Goal: Information Seeking & Learning: Learn about a topic

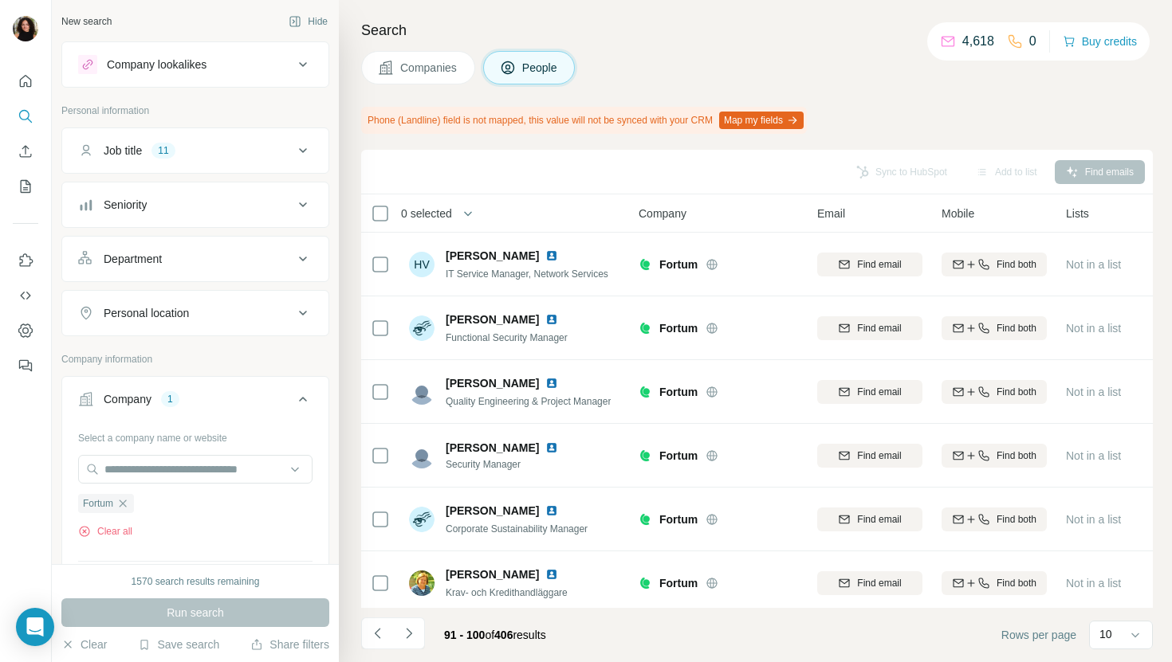
scroll to position [262, 0]
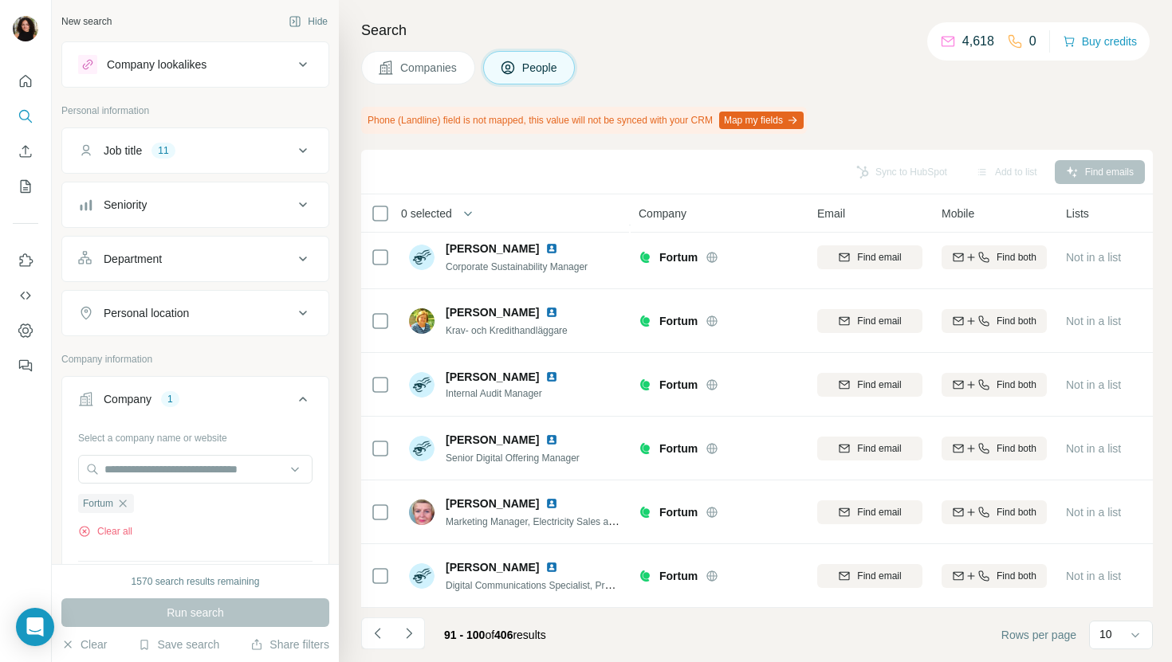
click at [446, 60] on span "Companies" at bounding box center [429, 68] width 58 height 16
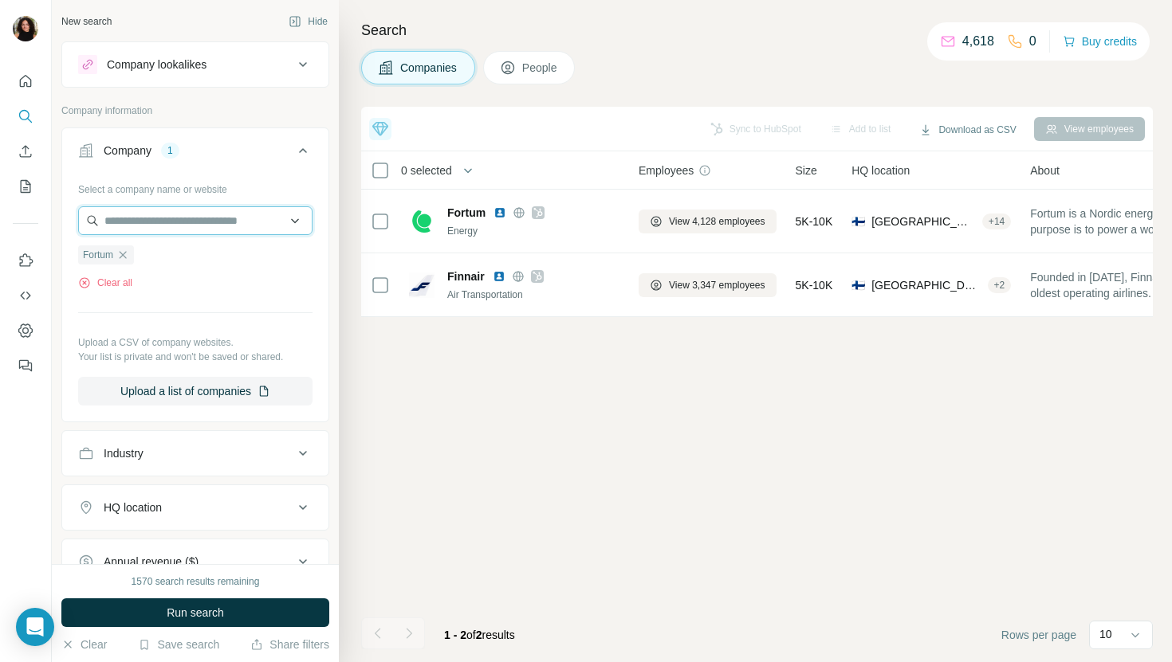
click at [164, 226] on input "text" at bounding box center [195, 220] width 234 height 29
paste input "*****"
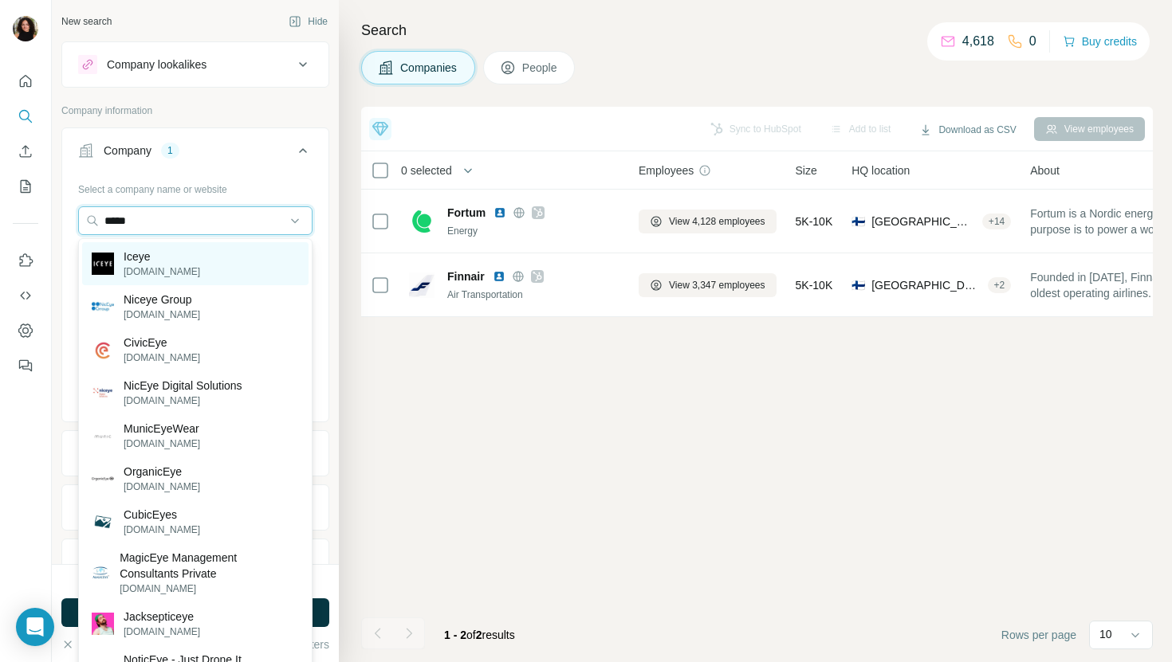
type input "*****"
click at [168, 251] on p "Iceye" at bounding box center [162, 257] width 77 height 16
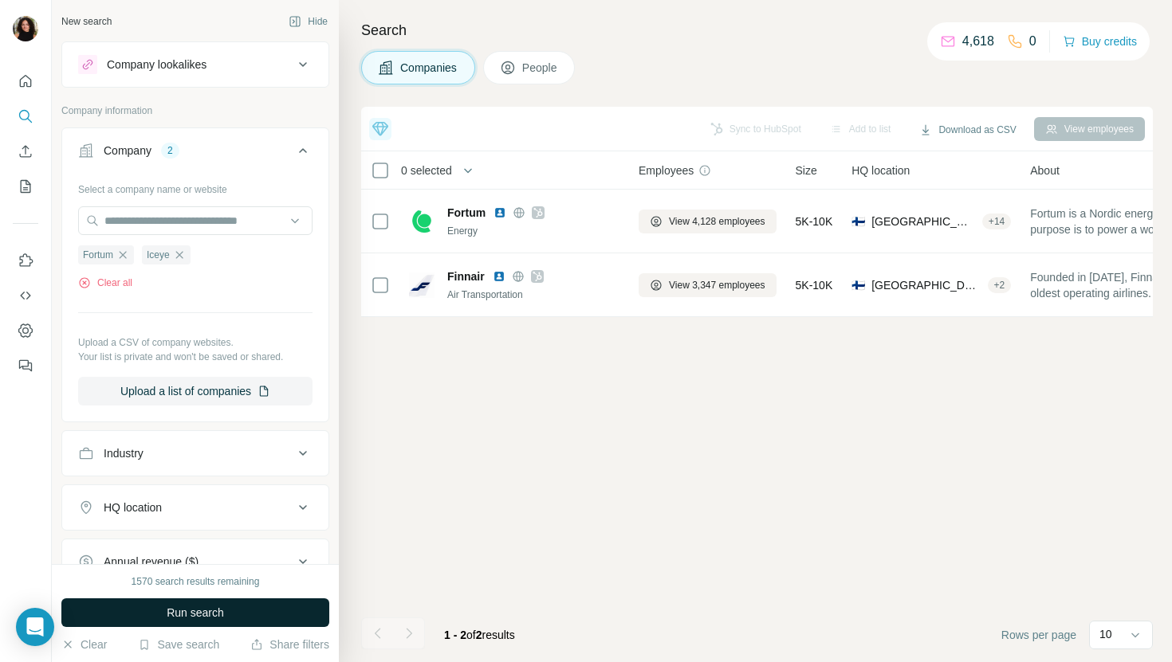
click at [189, 621] on button "Run search" at bounding box center [195, 613] width 268 height 29
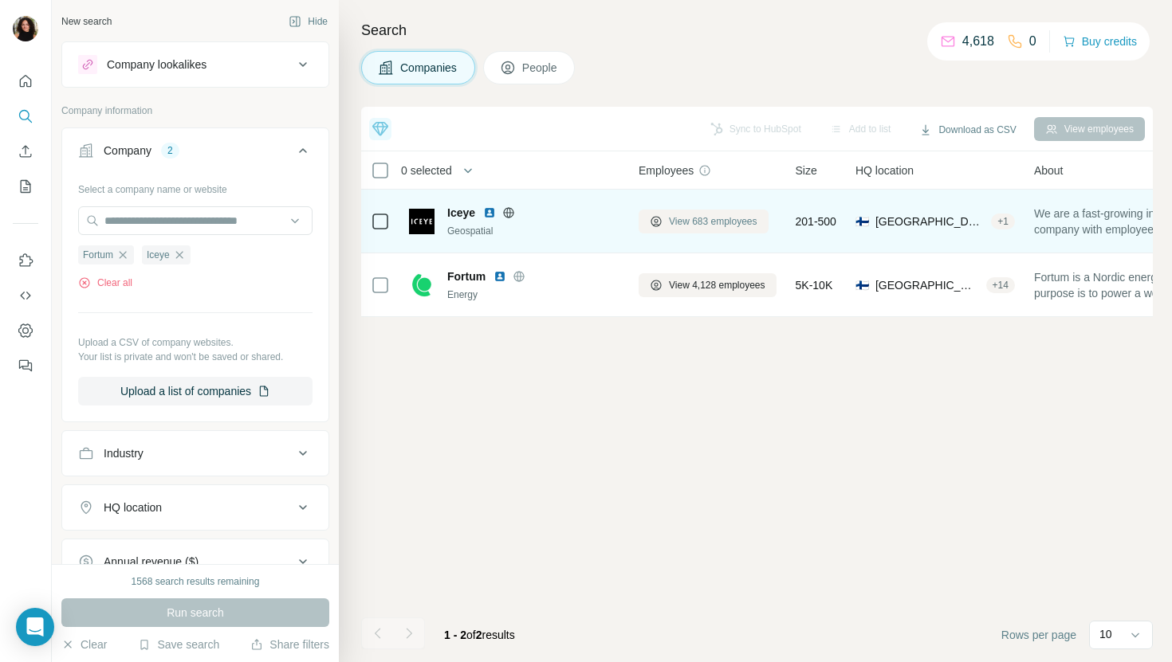
click at [697, 216] on span "View 683 employees" at bounding box center [713, 221] width 88 height 14
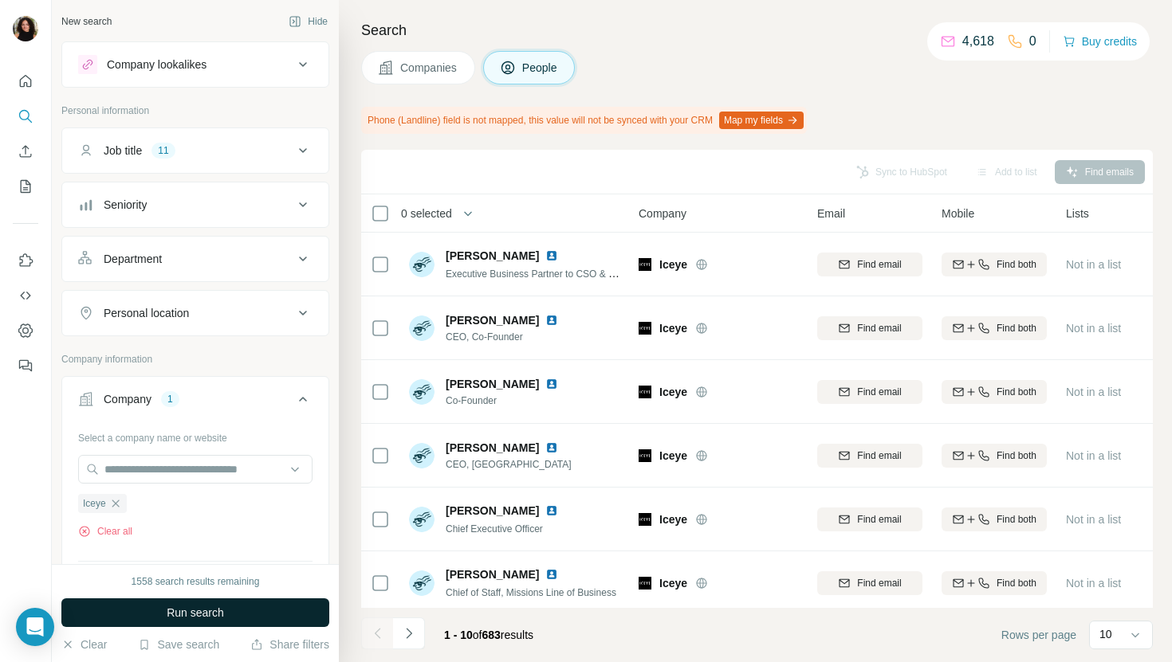
click at [293, 606] on button "Run search" at bounding box center [195, 613] width 268 height 29
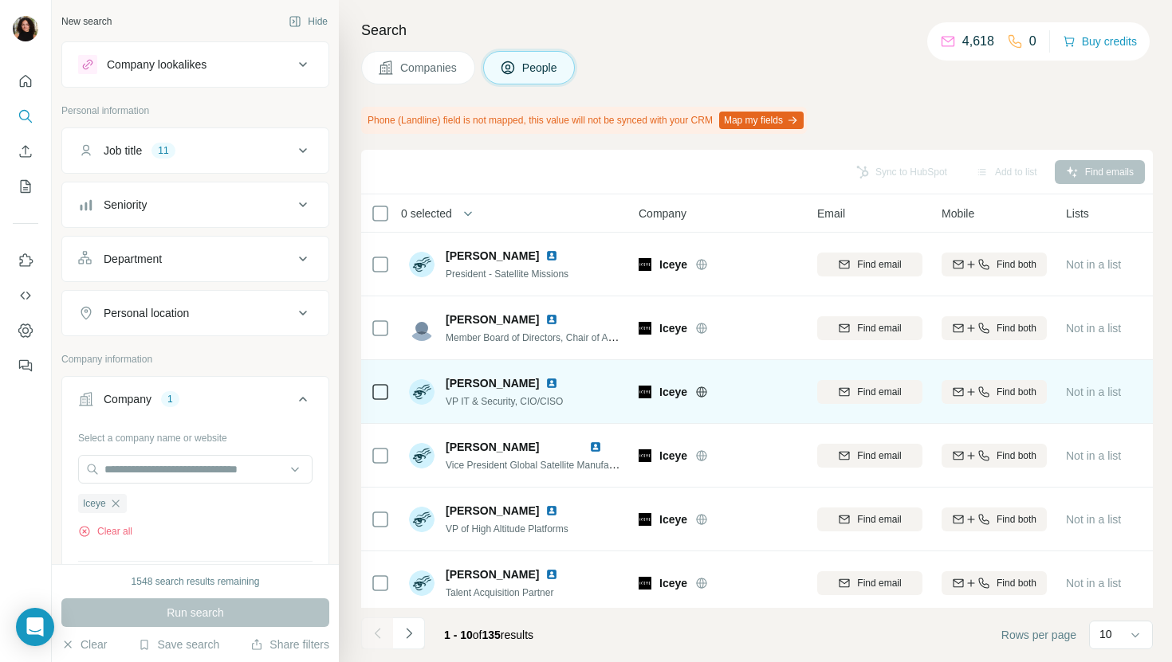
click at [545, 383] on img at bounding box center [551, 383] width 13 height 13
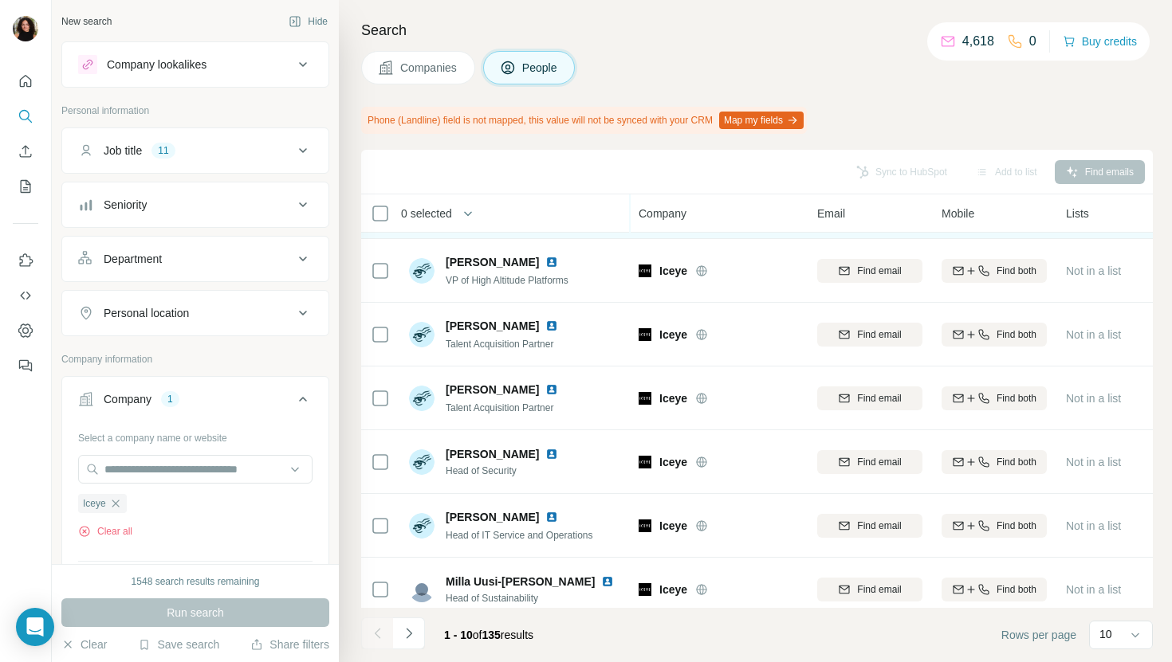
scroll to position [262, 0]
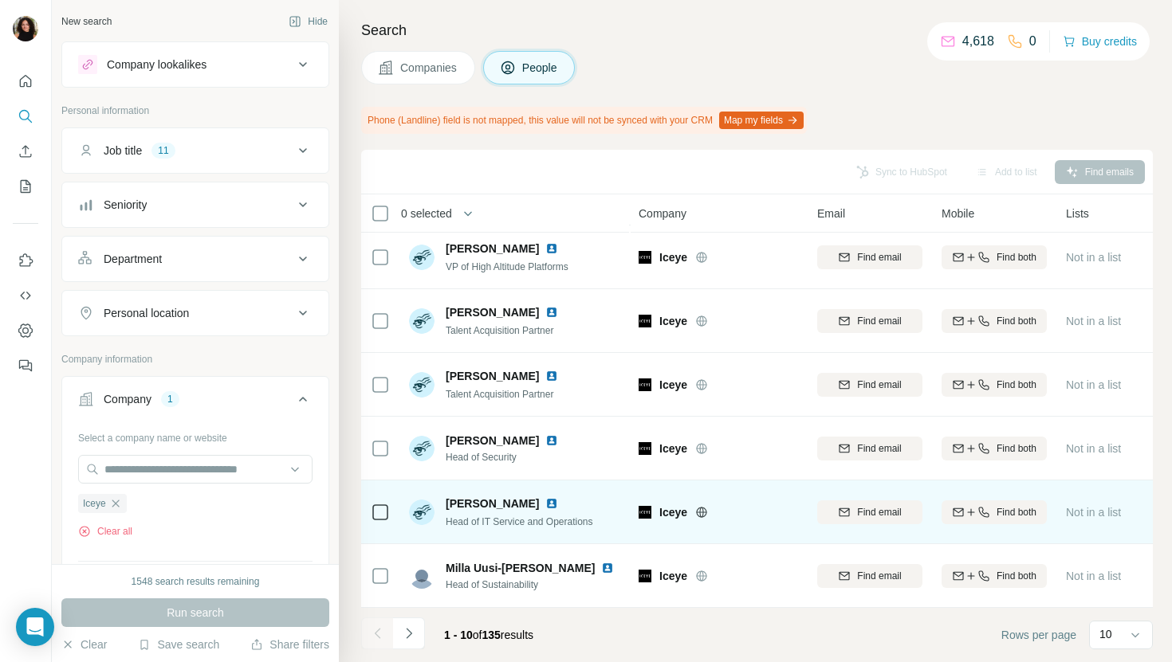
click at [551, 503] on img at bounding box center [551, 503] width 13 height 13
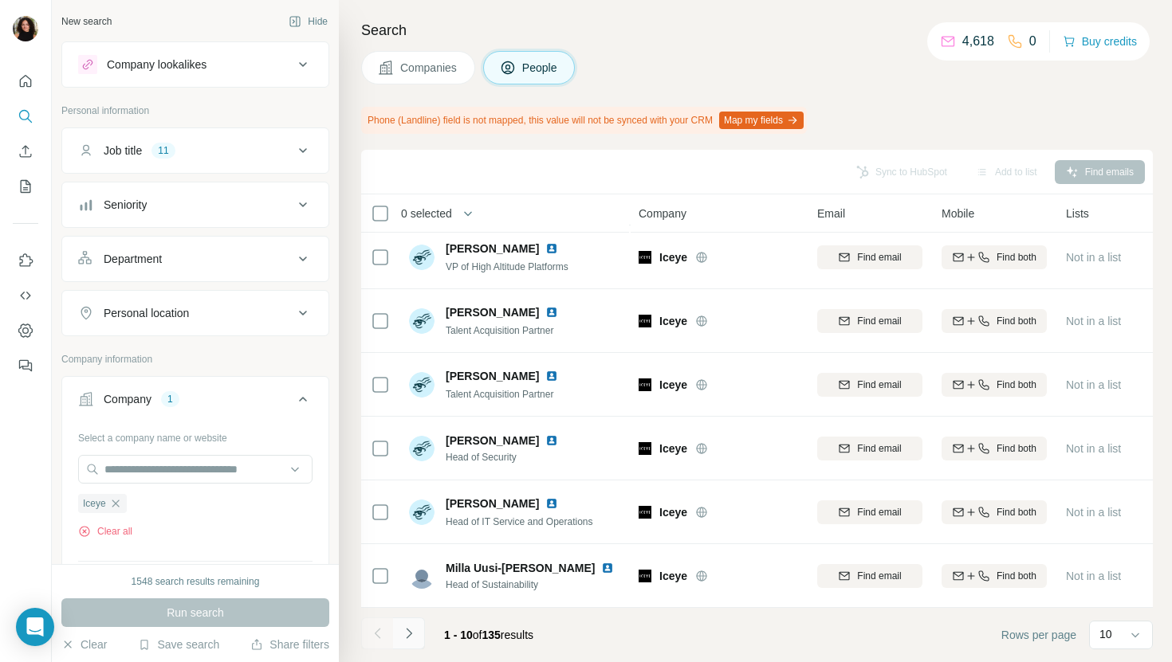
click at [406, 645] on button "Navigate to next page" at bounding box center [409, 634] width 32 height 32
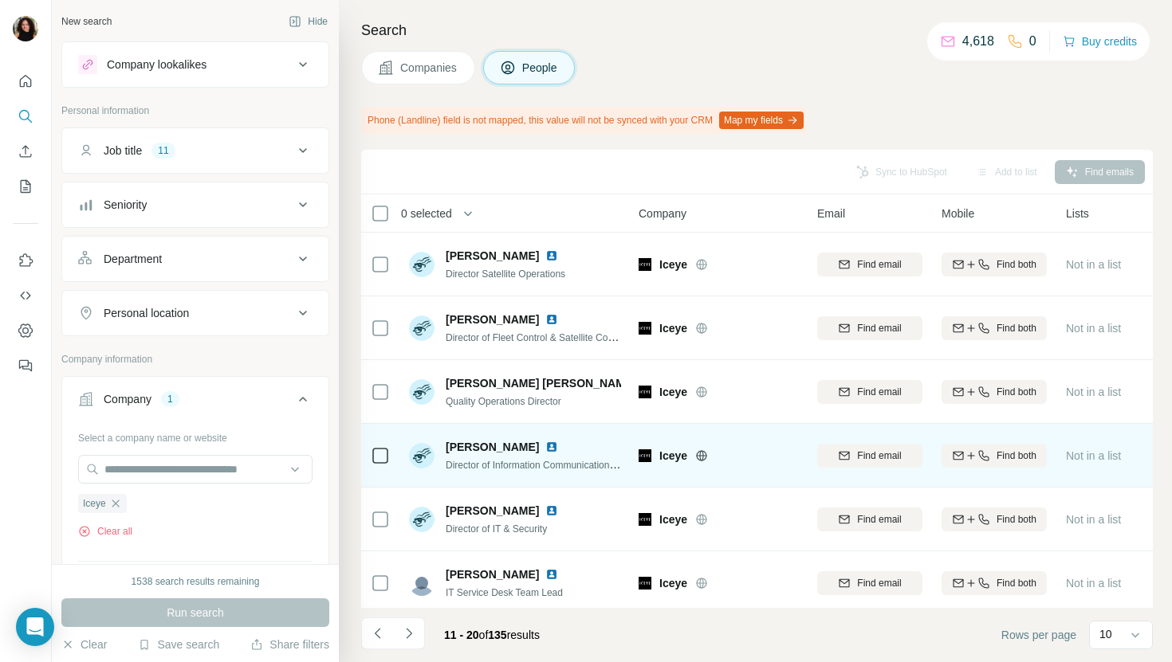
scroll to position [16, 0]
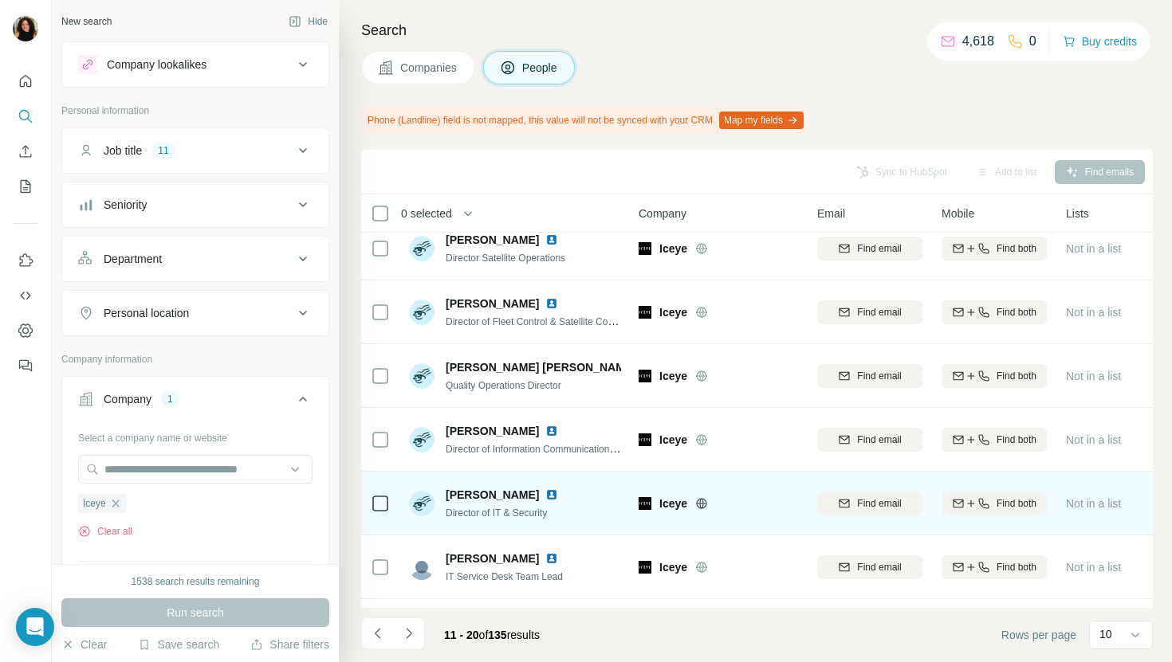
click at [536, 487] on div "[PERSON_NAME]" at bounding box center [512, 495] width 132 height 16
click at [545, 490] on img at bounding box center [551, 495] width 13 height 13
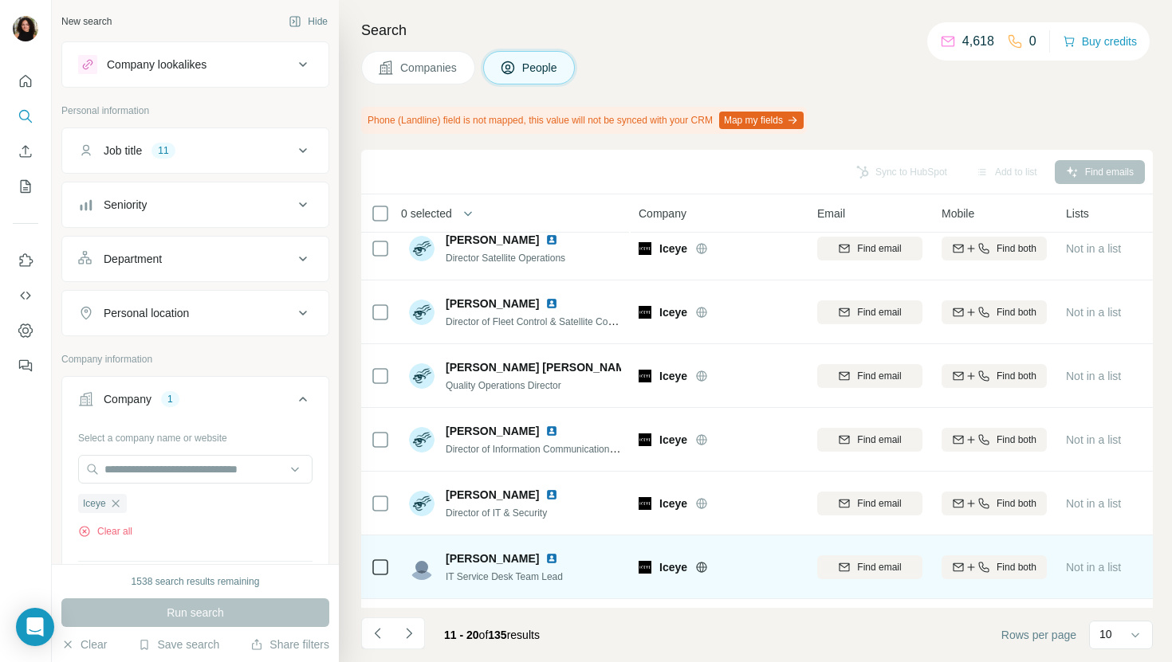
click at [545, 560] on img at bounding box center [551, 558] width 13 height 13
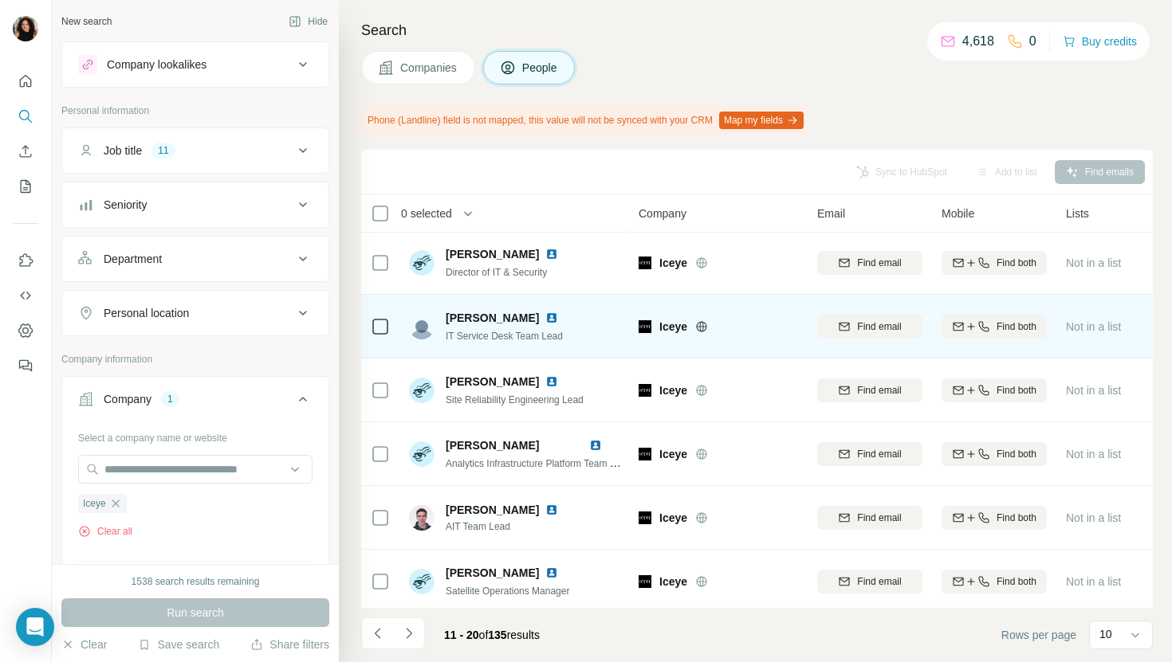
scroll to position [262, 0]
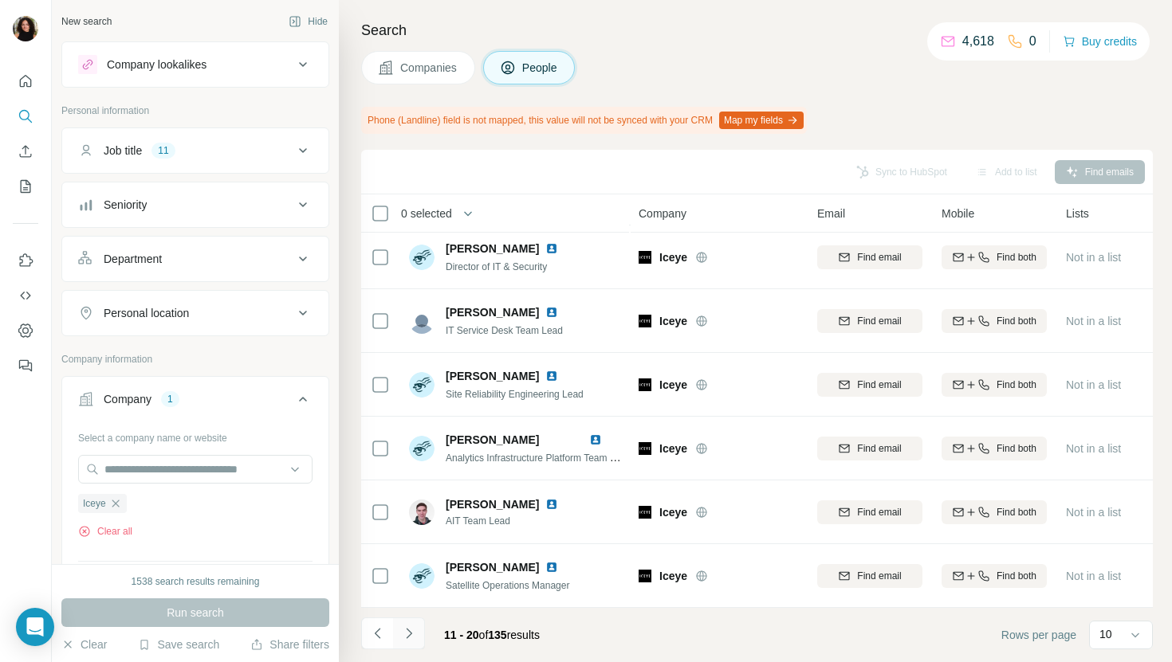
click at [413, 639] on icon "Navigate to next page" at bounding box center [409, 634] width 16 height 16
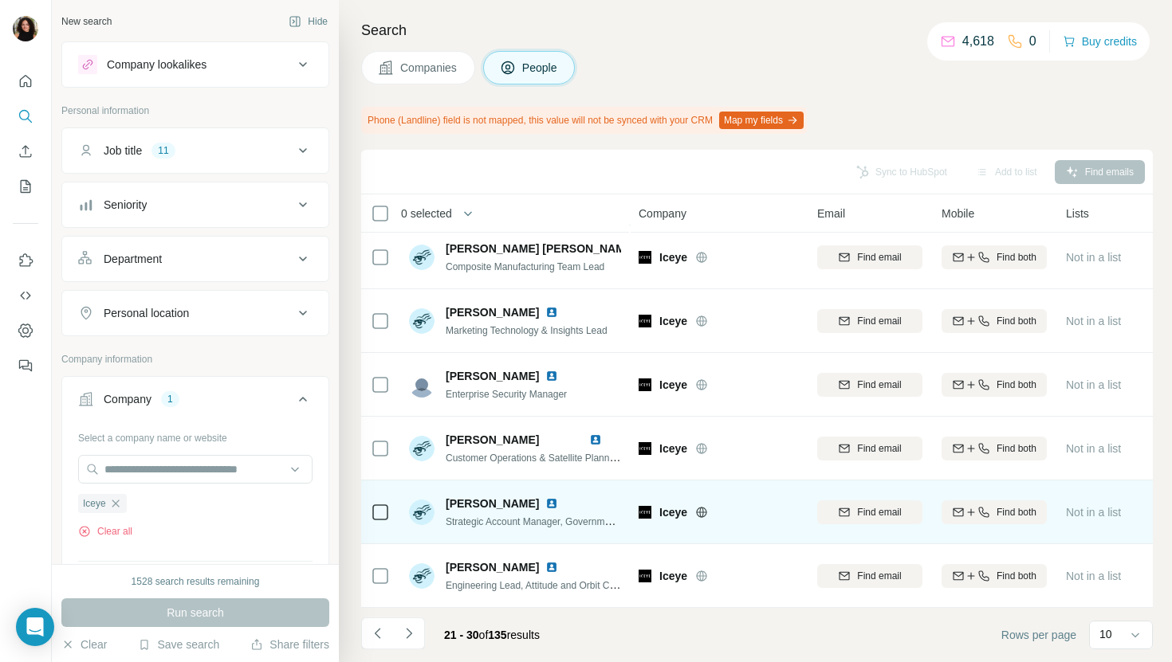
scroll to position [0, 0]
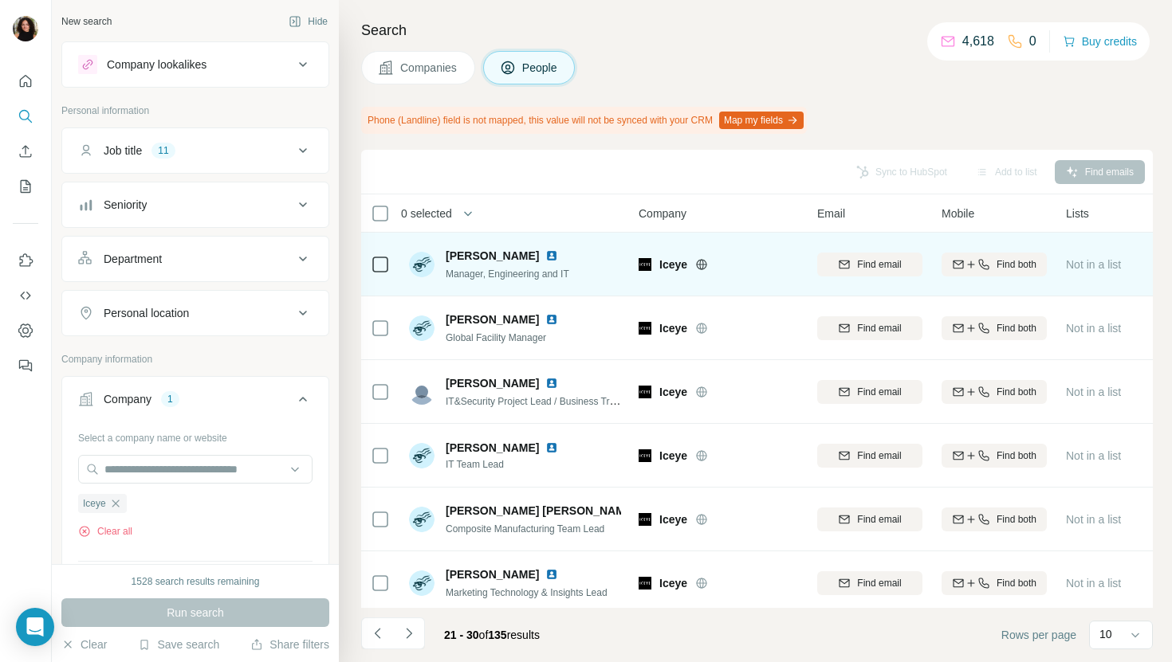
click at [545, 255] on img at bounding box center [551, 256] width 13 height 13
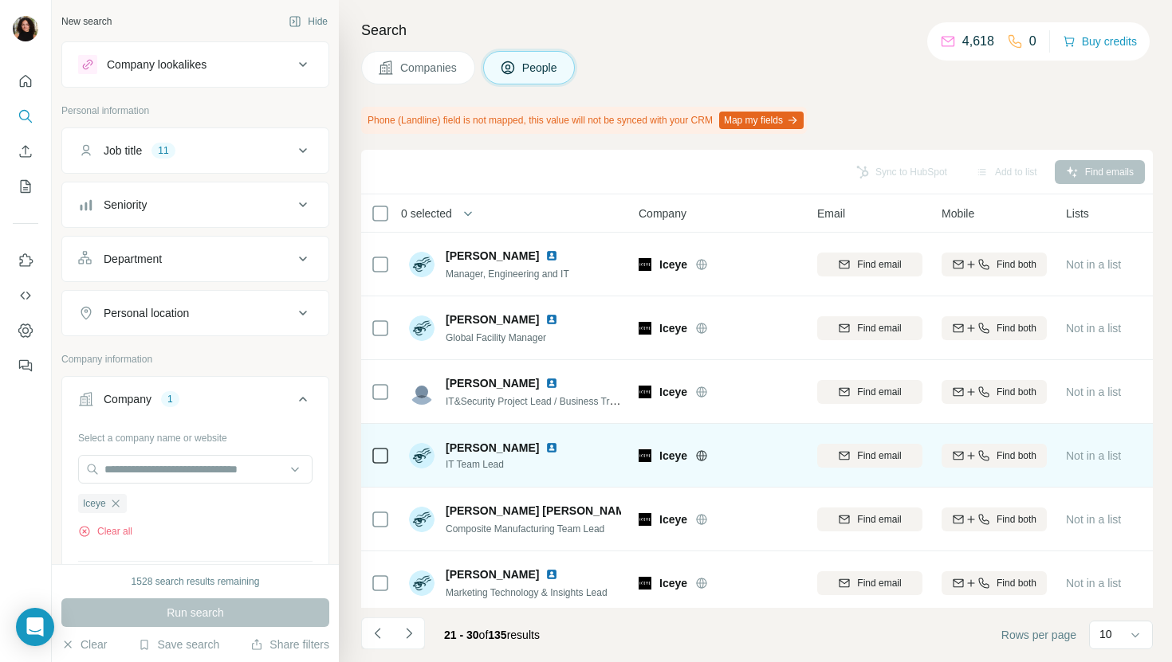
click at [545, 448] on img at bounding box center [551, 448] width 13 height 13
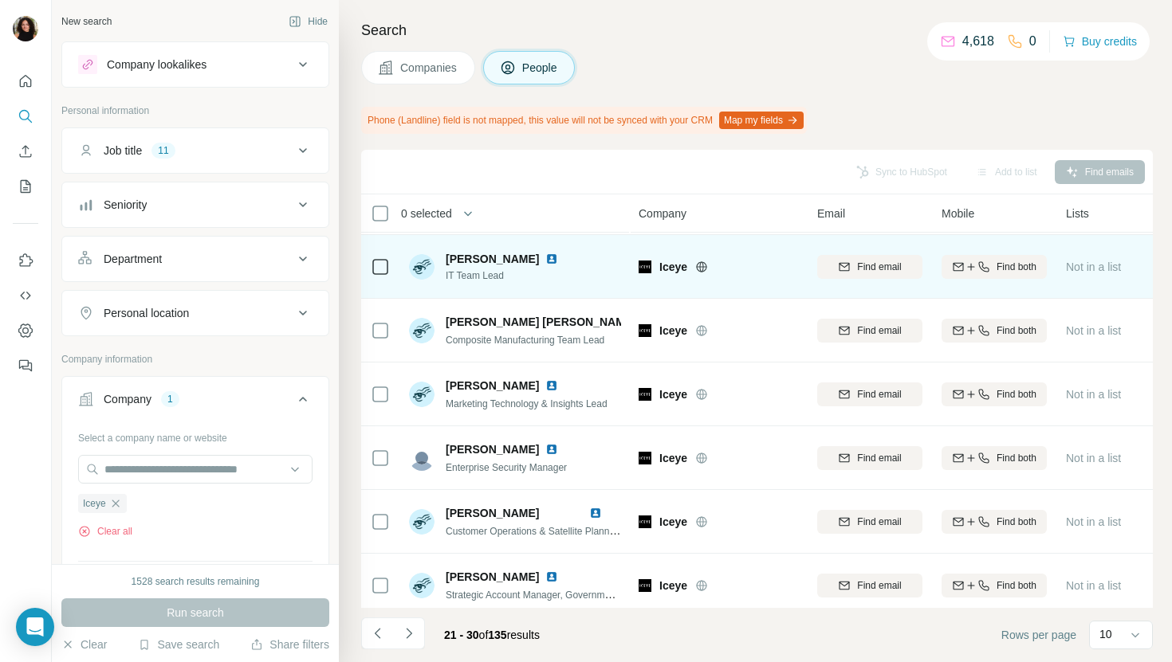
scroll to position [262, 0]
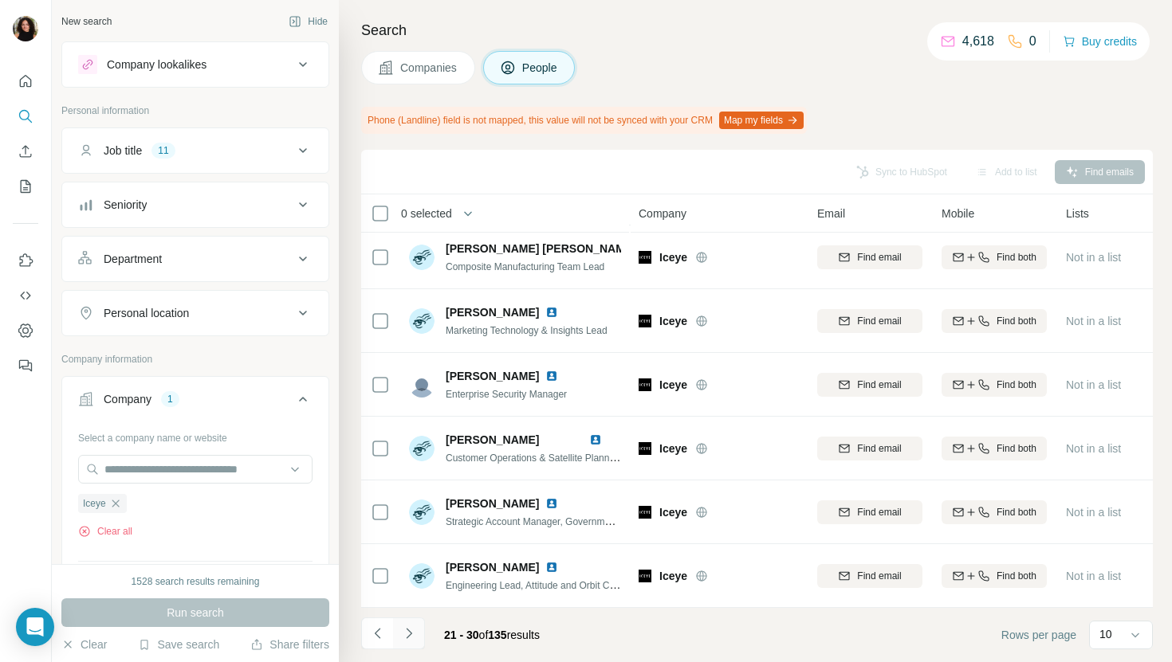
click at [411, 633] on icon "Navigate to next page" at bounding box center [409, 634] width 16 height 16
click at [405, 619] on button "Navigate to next page" at bounding box center [409, 634] width 32 height 32
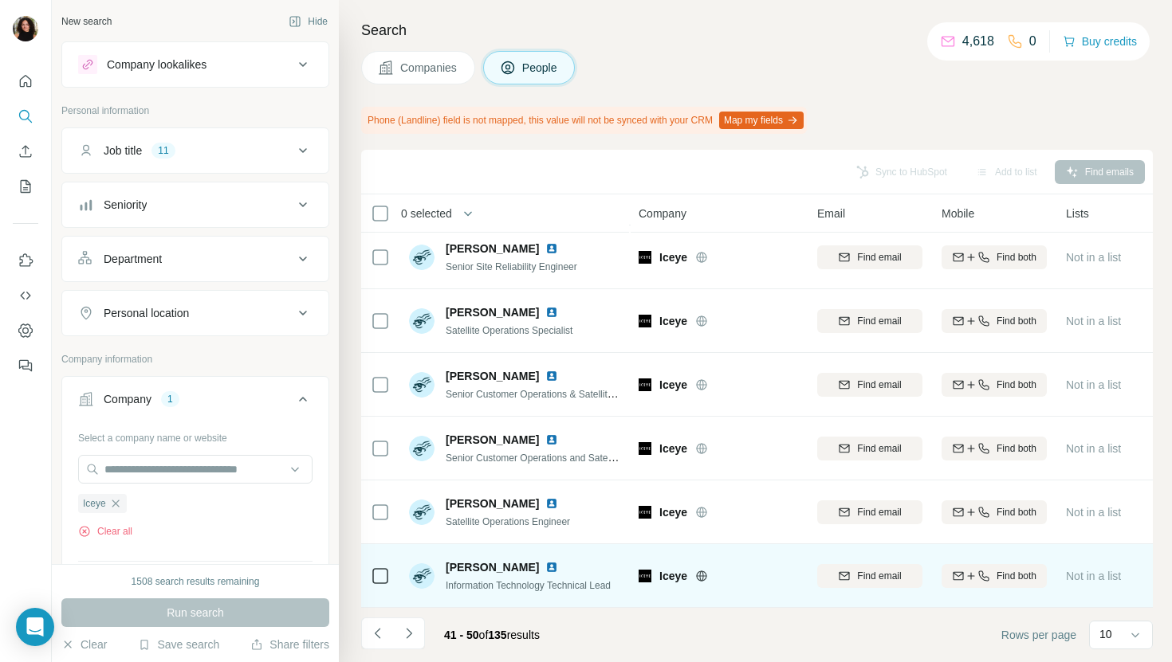
click at [545, 570] on img at bounding box center [551, 567] width 13 height 13
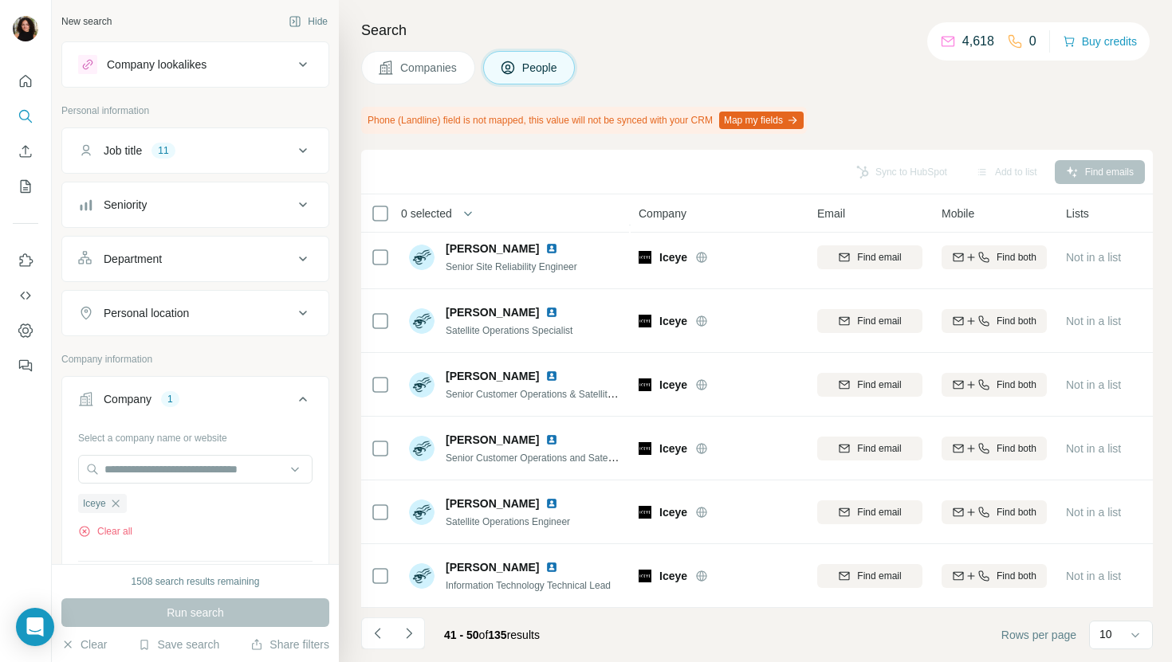
click at [413, 80] on button "Companies" at bounding box center [418, 67] width 114 height 33
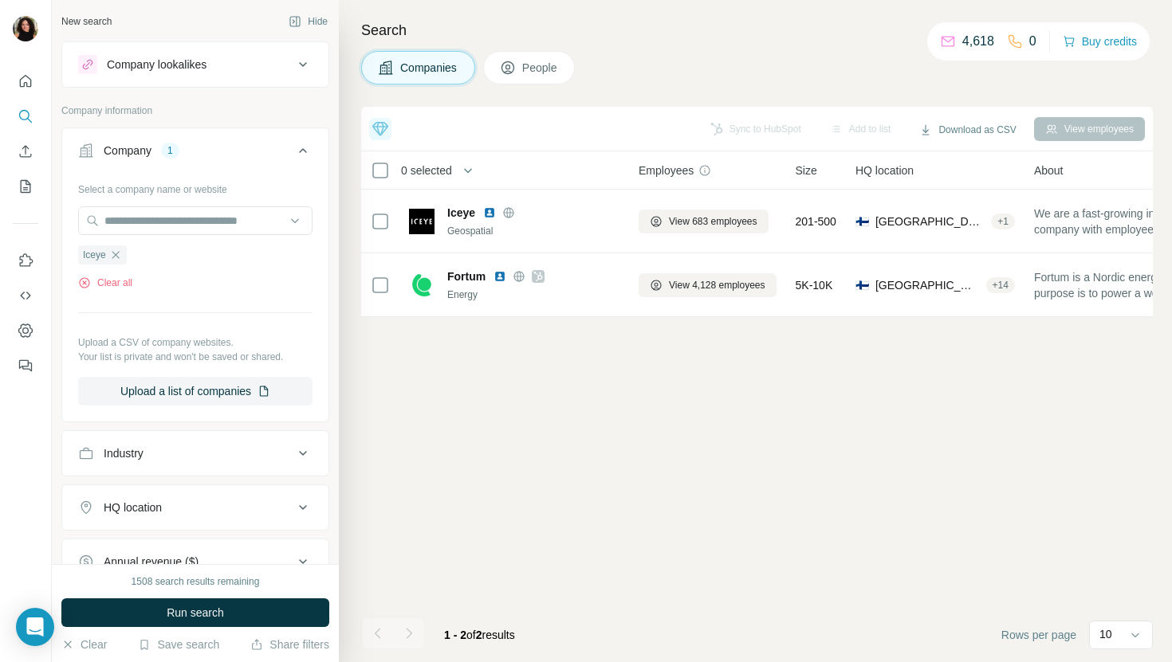
scroll to position [0, 0]
click at [123, 216] on input "text" at bounding box center [195, 220] width 234 height 29
click at [138, 226] on input "text" at bounding box center [195, 220] width 234 height 29
paste input "**********"
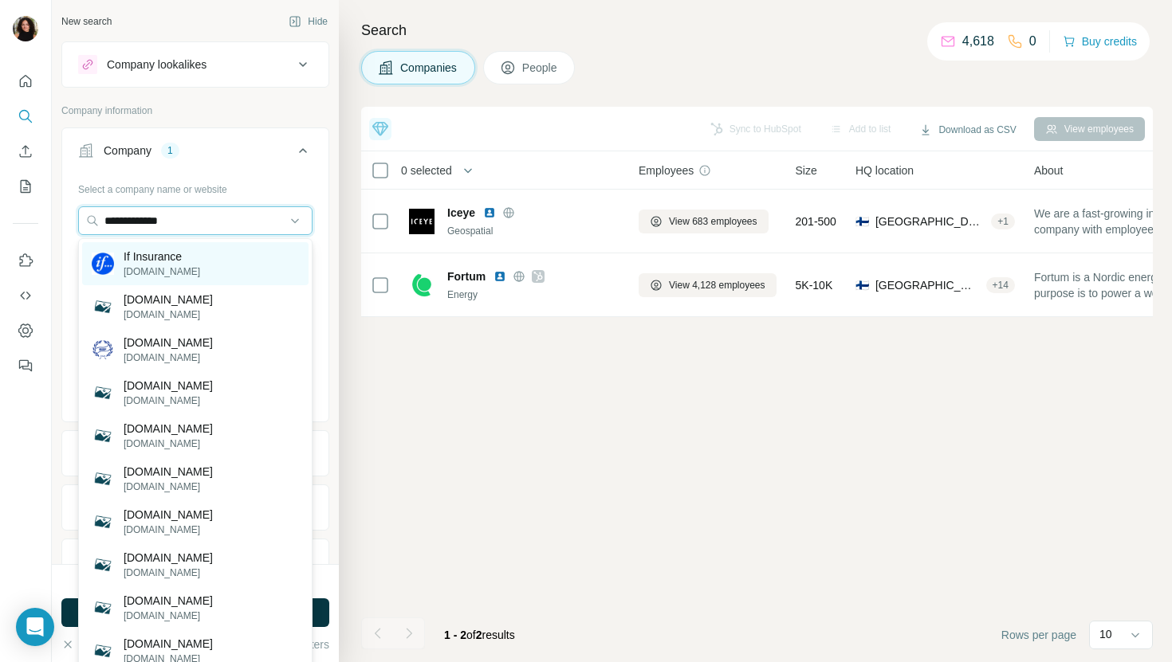
type input "**********"
click at [208, 263] on div "If Insurance [DOMAIN_NAME]" at bounding box center [195, 263] width 226 height 43
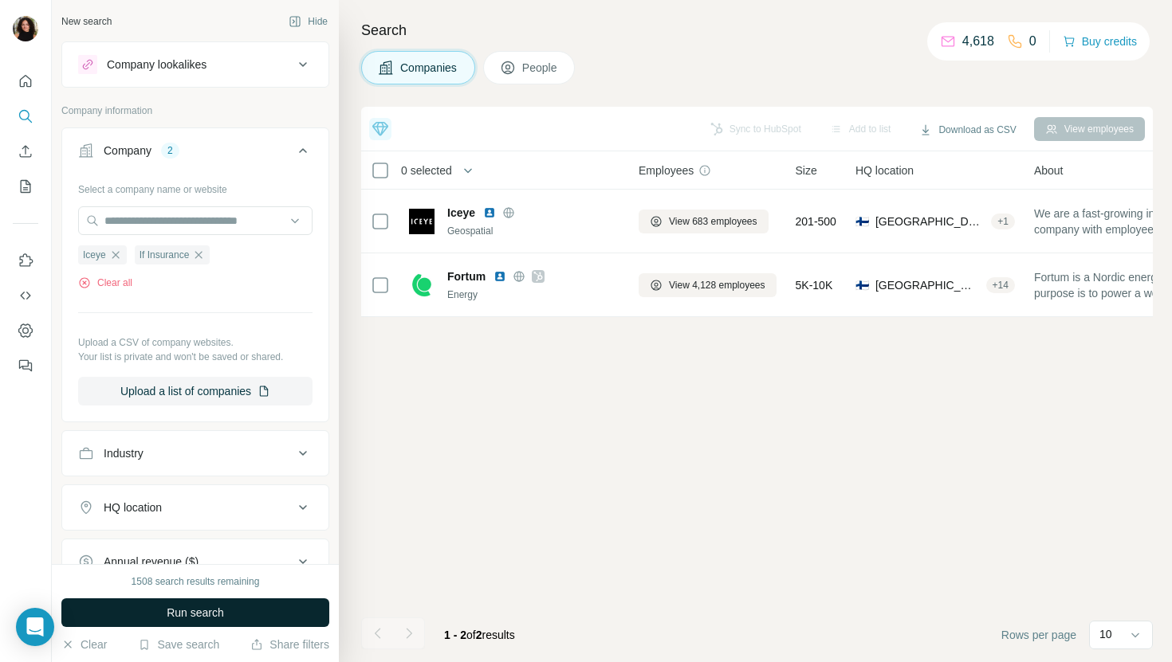
click at [139, 621] on button "Run search" at bounding box center [195, 613] width 268 height 29
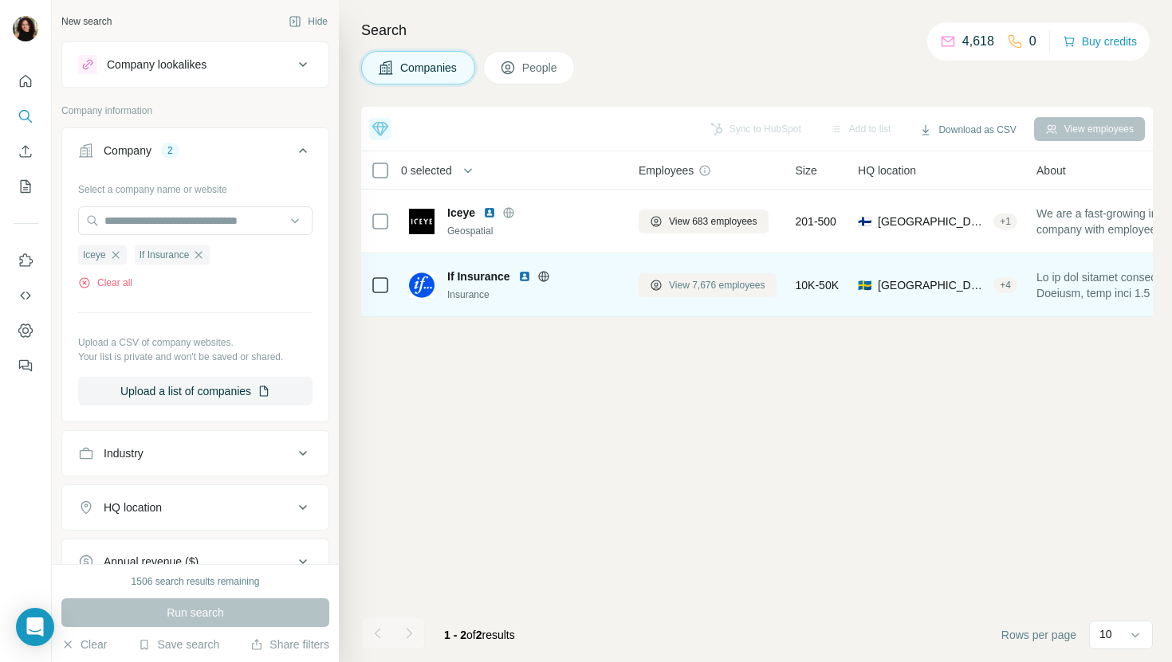
click at [741, 288] on span "View 7,676 employees" at bounding box center [717, 285] width 96 height 14
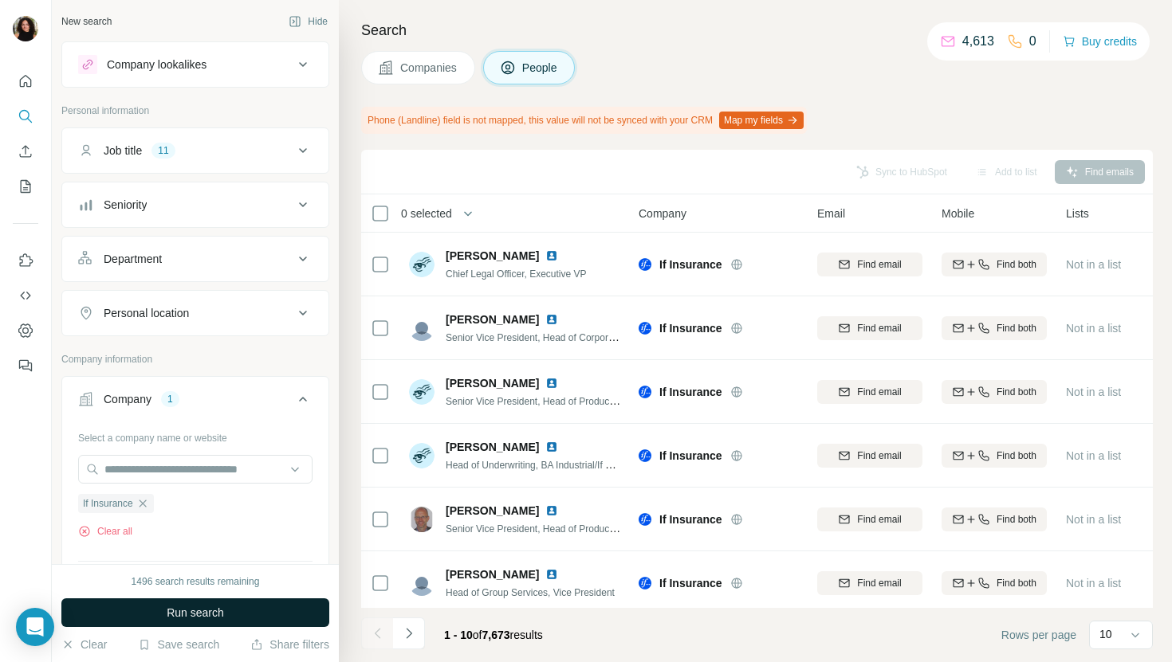
click at [210, 609] on span "Run search" at bounding box center [195, 613] width 57 height 16
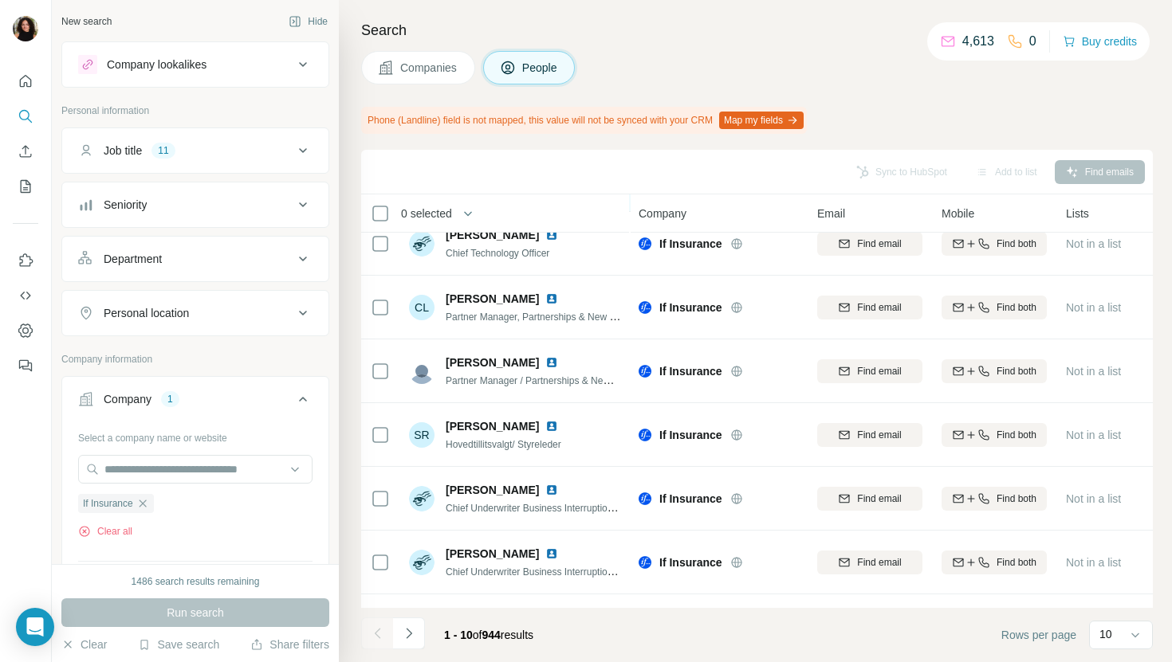
scroll to position [262, 0]
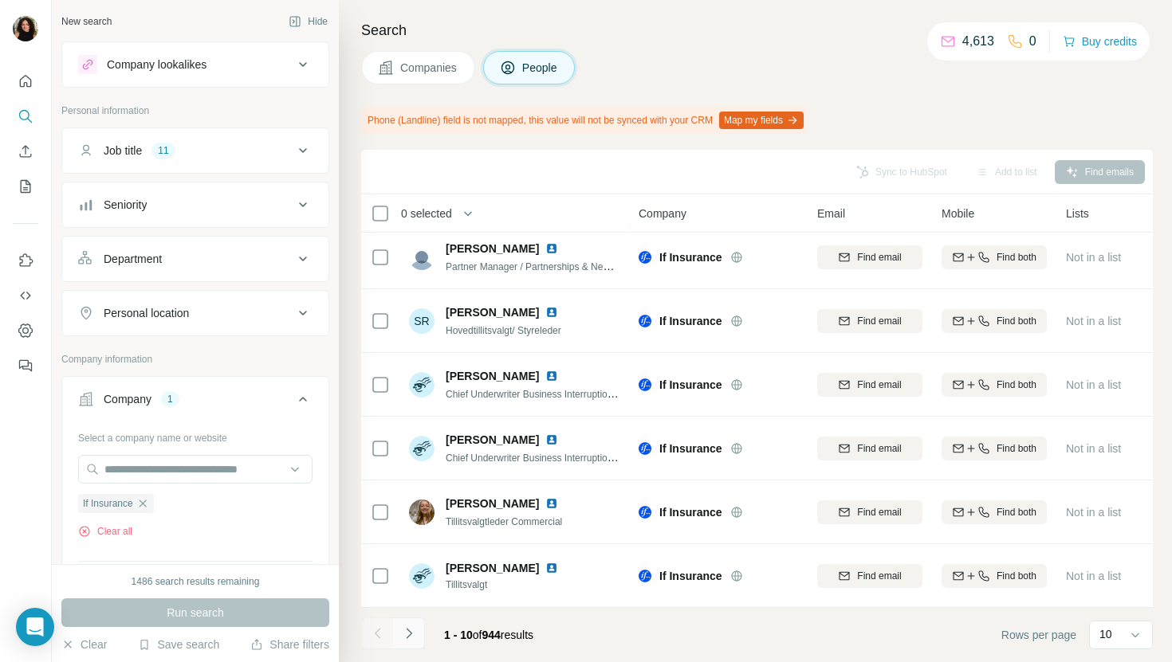
click at [416, 627] on icon "Navigate to next page" at bounding box center [409, 634] width 16 height 16
click at [405, 635] on icon "Navigate to next page" at bounding box center [409, 634] width 16 height 16
click at [411, 626] on icon "Navigate to next page" at bounding box center [409, 634] width 16 height 16
click at [418, 633] on button "Navigate to next page" at bounding box center [409, 634] width 32 height 32
click at [412, 631] on icon "Navigate to next page" at bounding box center [409, 634] width 16 height 16
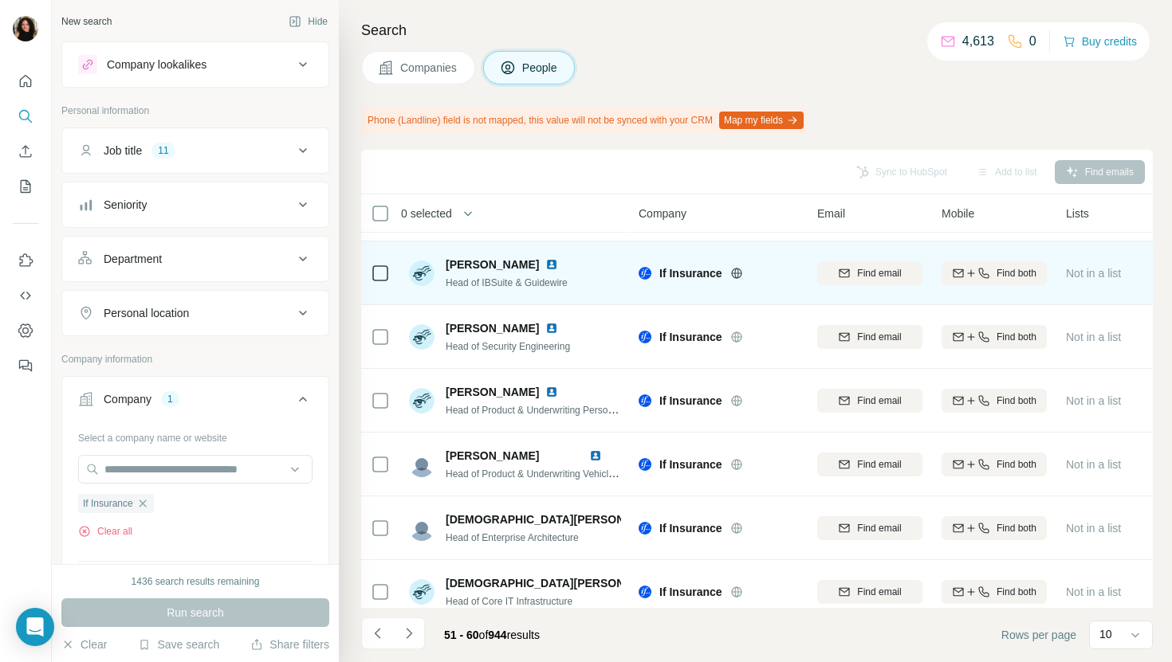
scroll to position [200, 0]
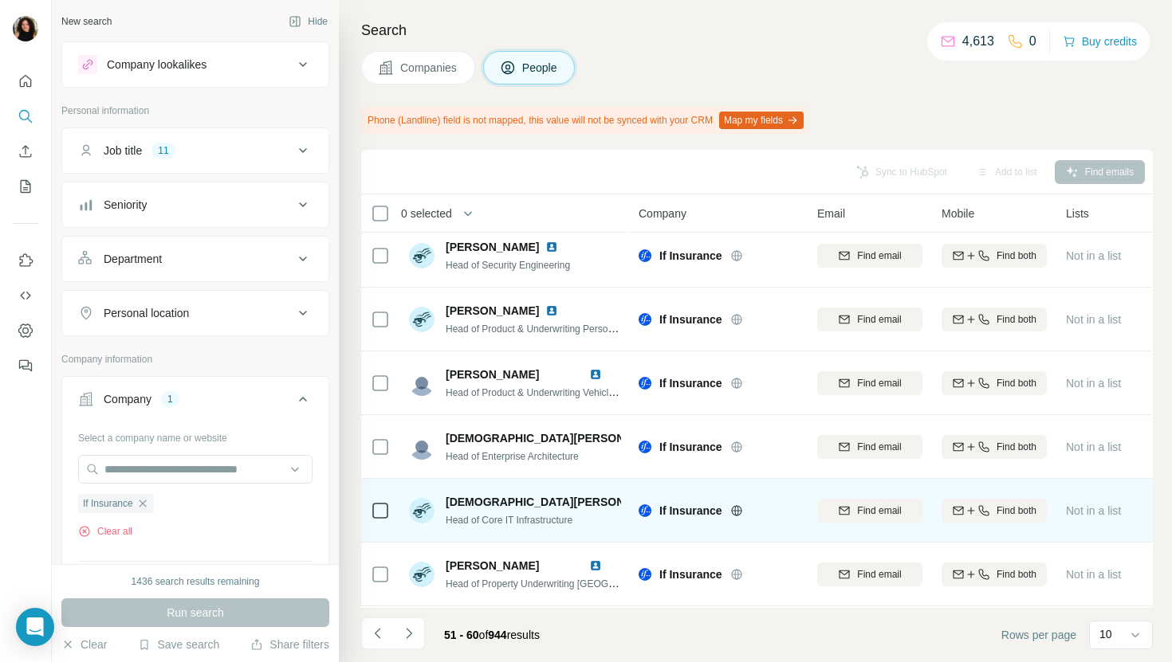
click at [674, 502] on img at bounding box center [680, 502] width 13 height 13
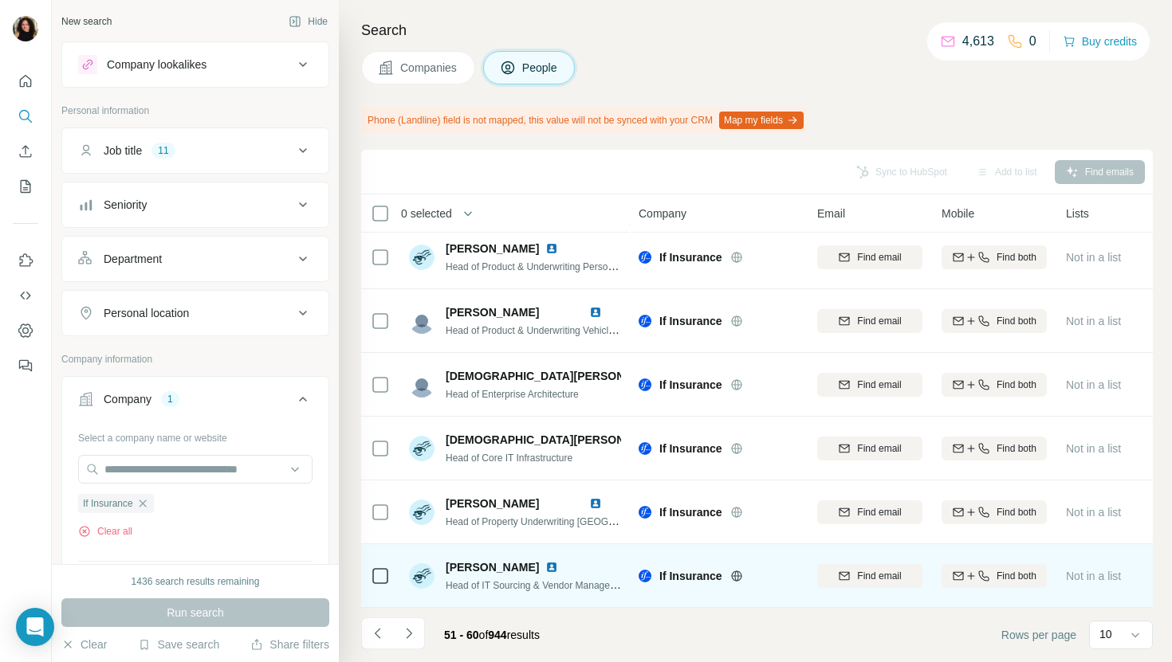
click at [545, 566] on img at bounding box center [551, 567] width 13 height 13
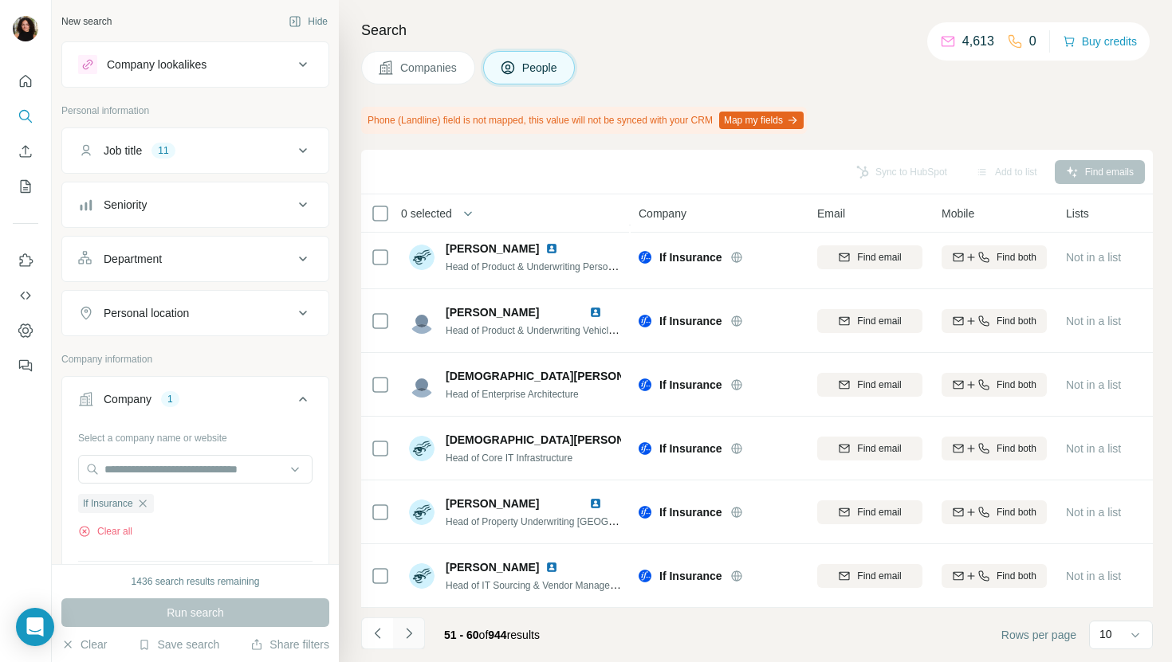
click at [412, 631] on icon "Navigate to next page" at bounding box center [409, 634] width 16 height 16
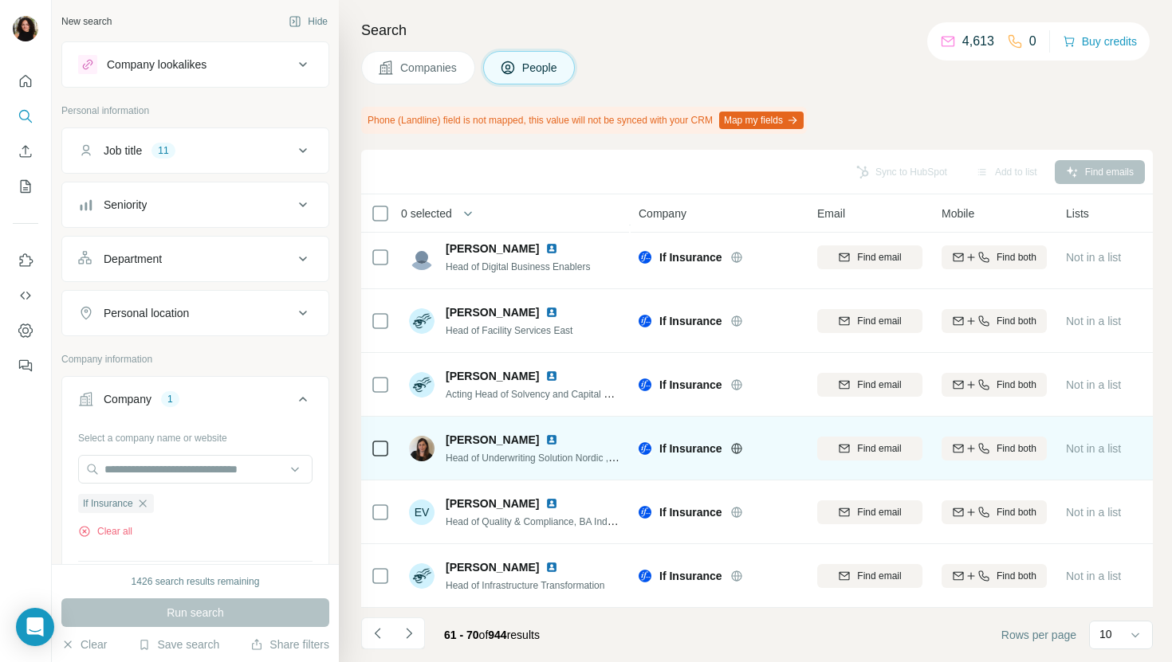
scroll to position [260, 0]
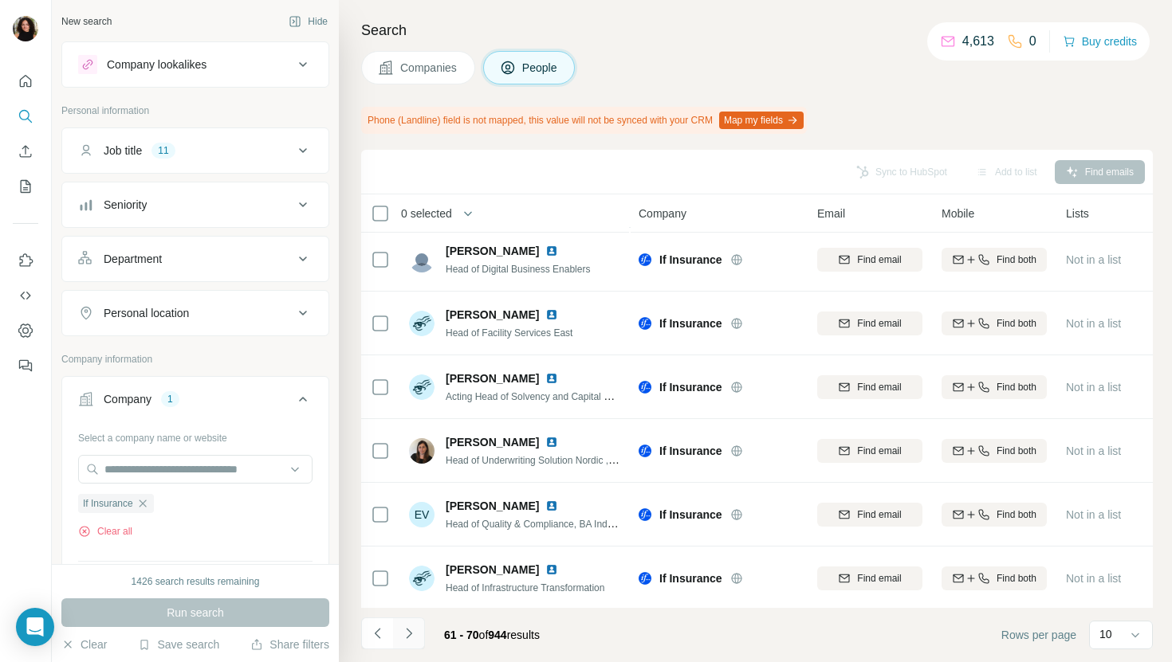
click at [415, 631] on icon "Navigate to next page" at bounding box center [409, 634] width 16 height 16
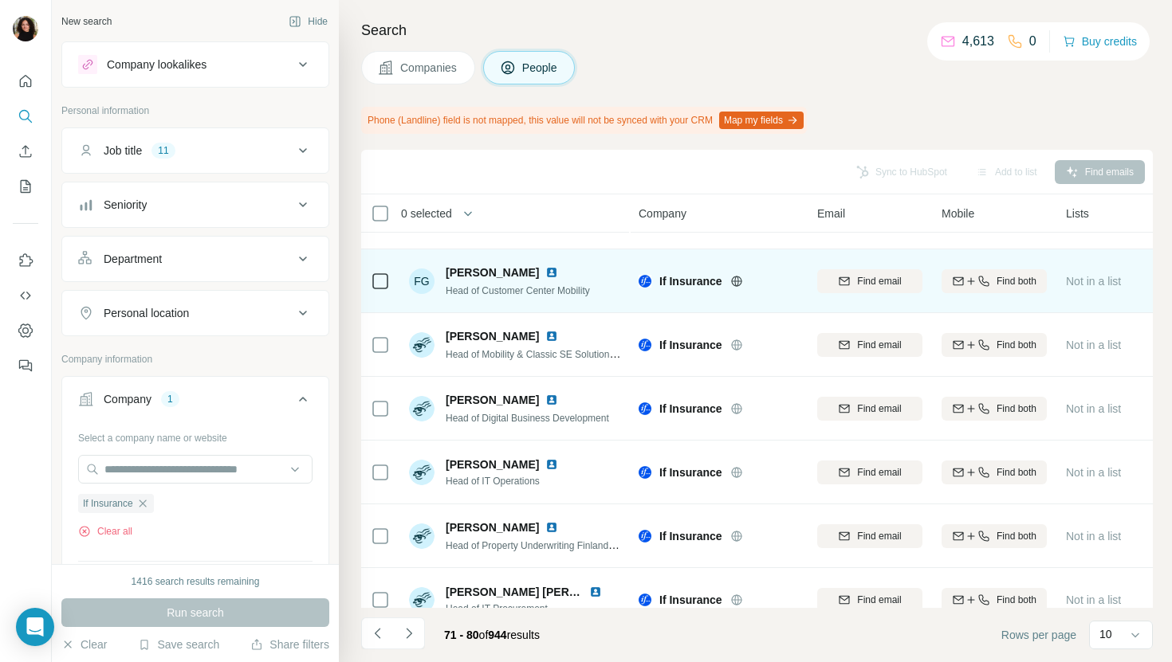
scroll to position [151, 0]
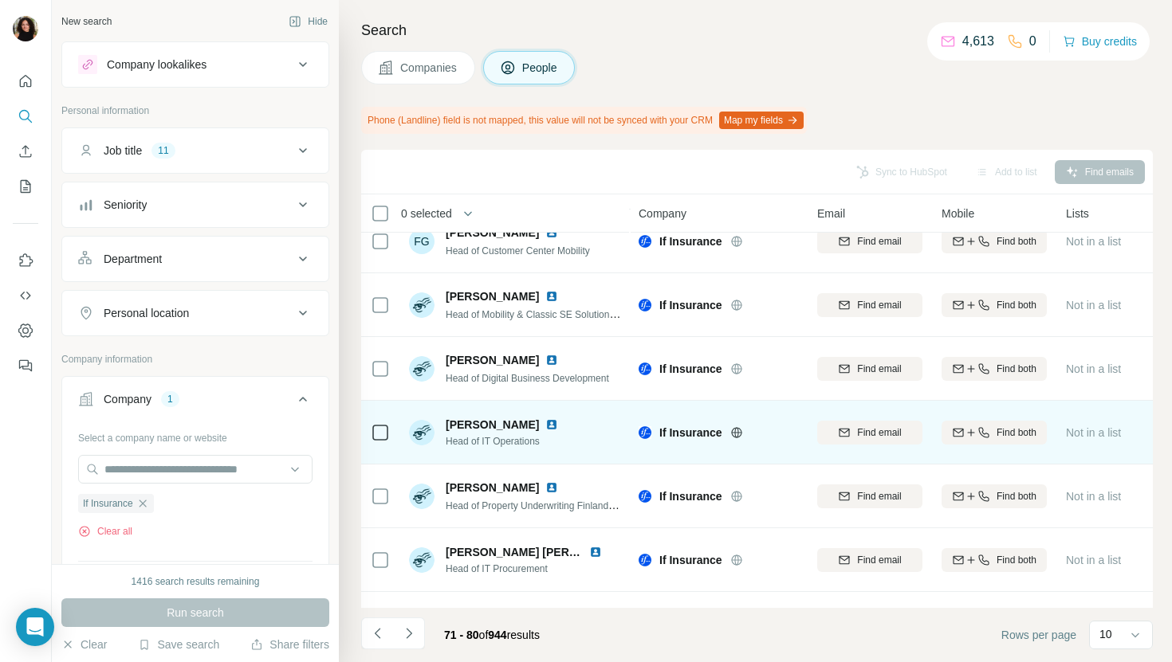
click at [545, 423] on img at bounding box center [551, 425] width 13 height 13
